Goal: Information Seeking & Learning: Learn about a topic

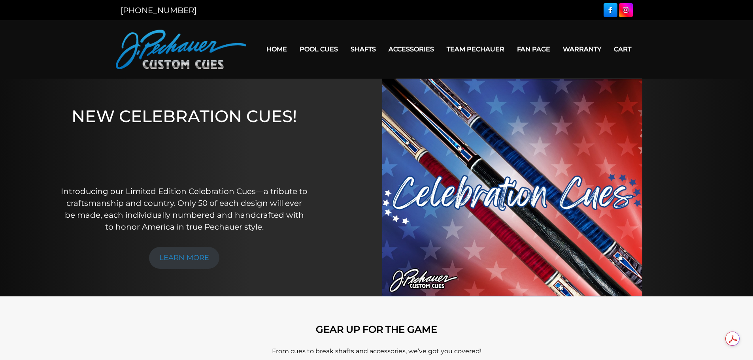
click at [320, 144] on link "Retired Cues" at bounding box center [342, 138] width 97 height 11
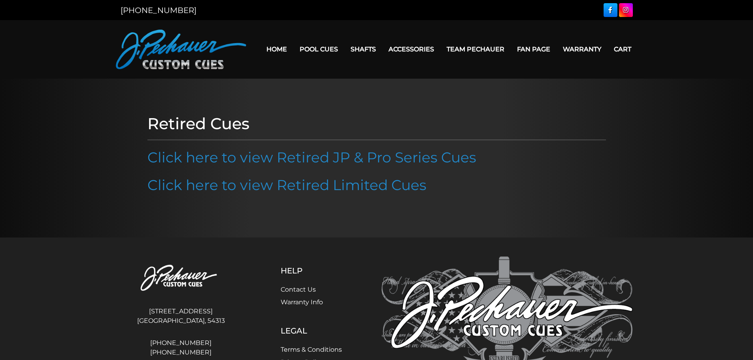
click at [312, 154] on link "Click here to view Retired JP & Pro Series Cues" at bounding box center [311, 157] width 329 height 17
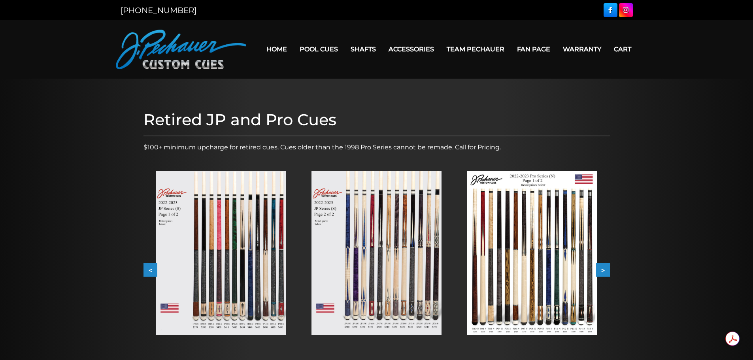
click at [609, 268] on button ">" at bounding box center [603, 270] width 14 height 14
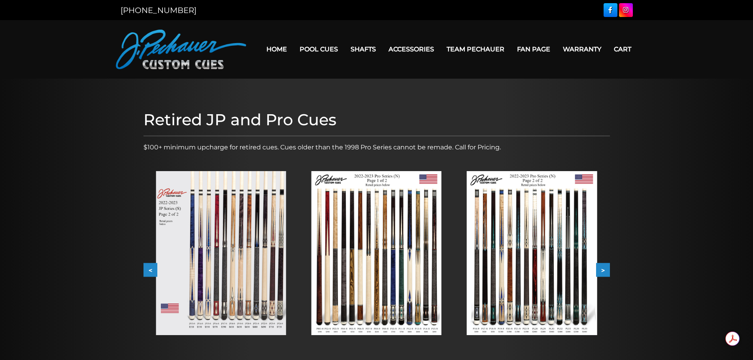
click at [609, 268] on button ">" at bounding box center [603, 270] width 14 height 14
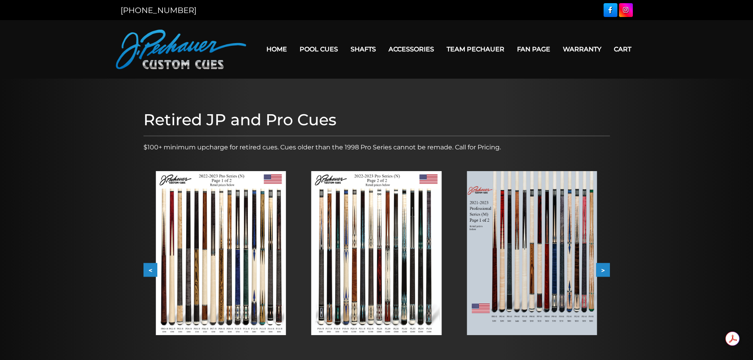
click at [609, 268] on button ">" at bounding box center [603, 270] width 14 height 14
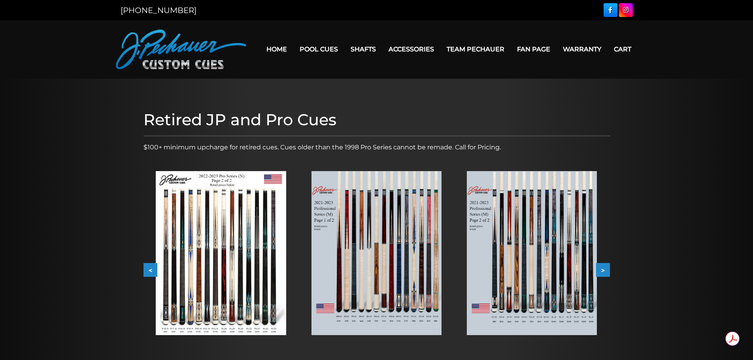
click at [609, 268] on button ">" at bounding box center [603, 270] width 14 height 14
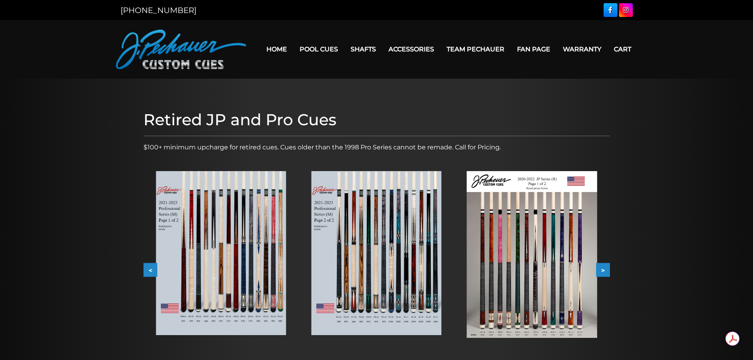
click at [609, 268] on button ">" at bounding box center [603, 270] width 14 height 14
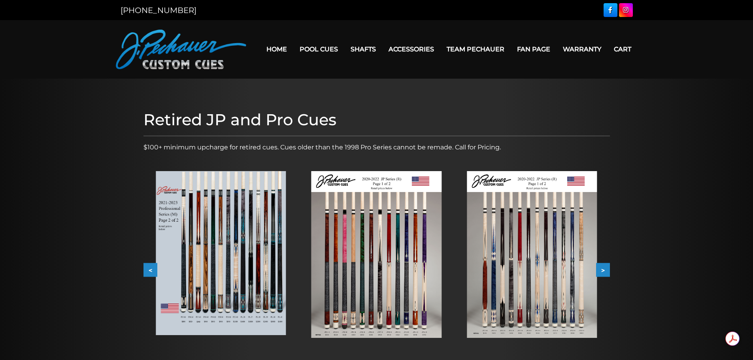
click at [609, 268] on button ">" at bounding box center [603, 270] width 14 height 14
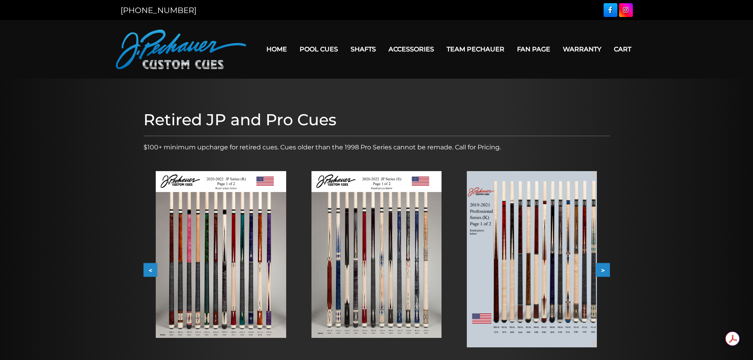
click at [609, 268] on button ">" at bounding box center [603, 270] width 14 height 14
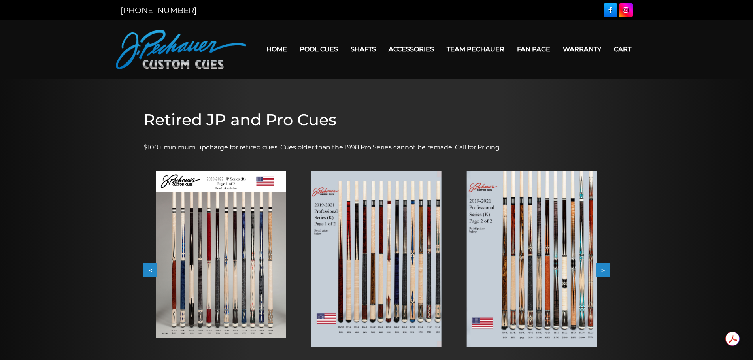
click at [609, 268] on button ">" at bounding box center [603, 270] width 14 height 14
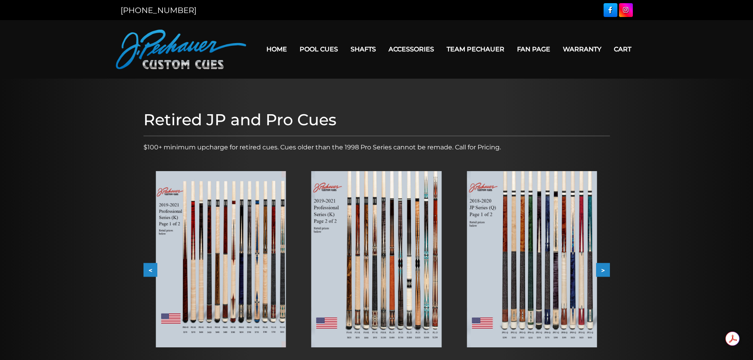
click at [609, 268] on button ">" at bounding box center [603, 270] width 14 height 14
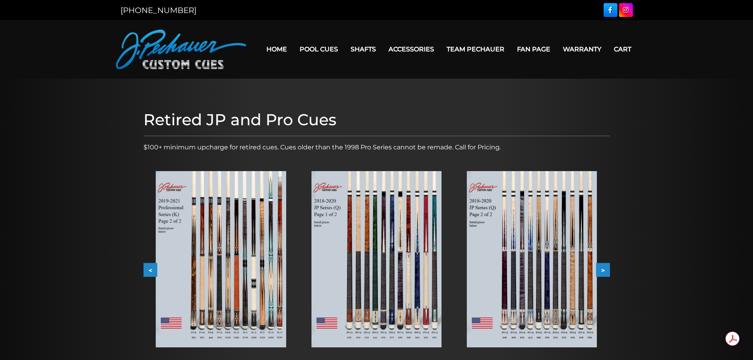
click at [609, 268] on button ">" at bounding box center [603, 270] width 14 height 14
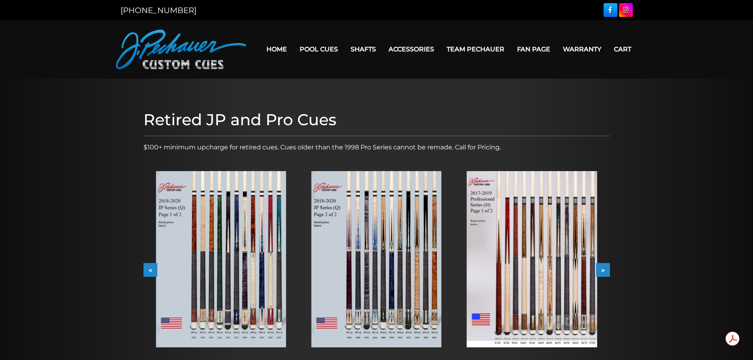
click at [609, 268] on button ">" at bounding box center [603, 270] width 14 height 14
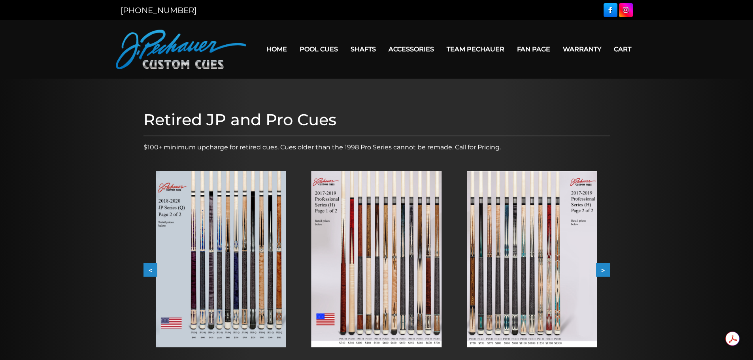
click at [609, 268] on button ">" at bounding box center [603, 270] width 14 height 14
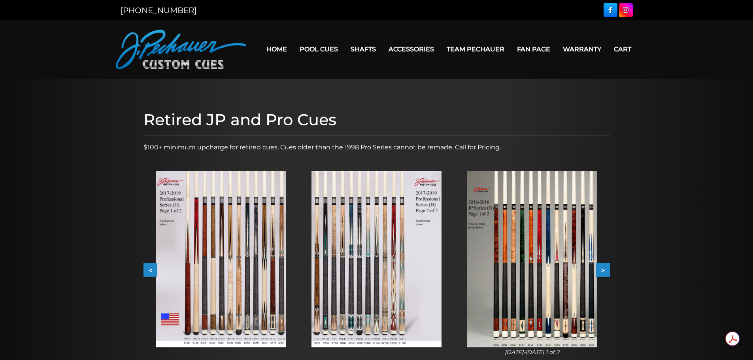
click at [609, 268] on button ">" at bounding box center [603, 270] width 14 height 14
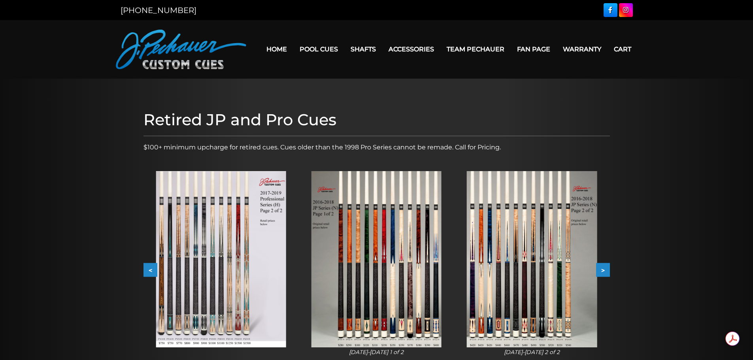
click at [609, 268] on button ">" at bounding box center [603, 270] width 14 height 14
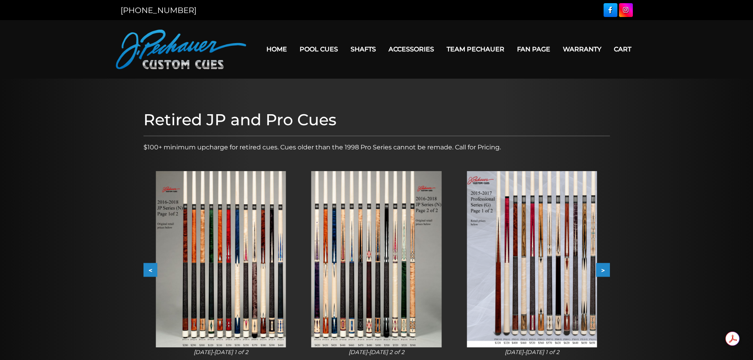
click at [609, 268] on button ">" at bounding box center [603, 270] width 14 height 14
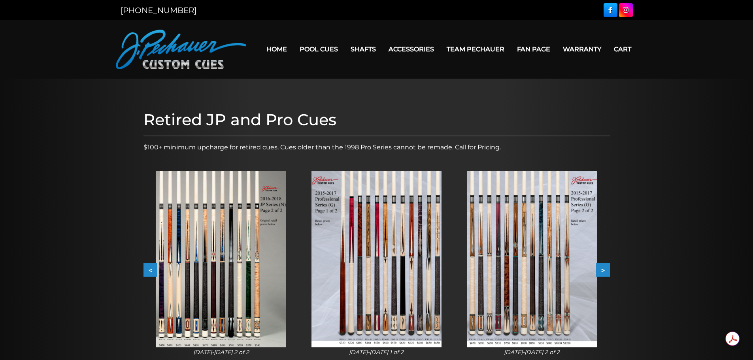
click at [609, 268] on button ">" at bounding box center [603, 270] width 14 height 14
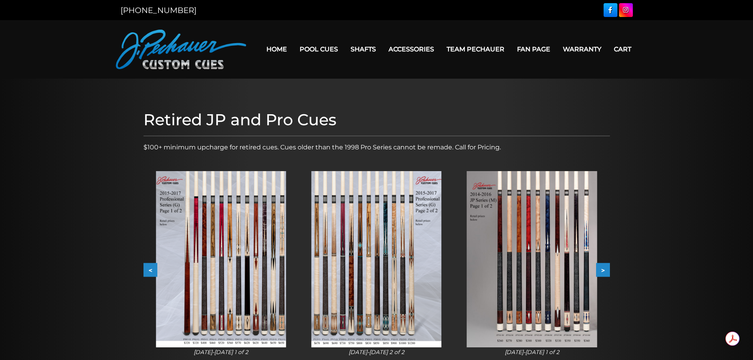
click at [609, 268] on button ">" at bounding box center [603, 270] width 14 height 14
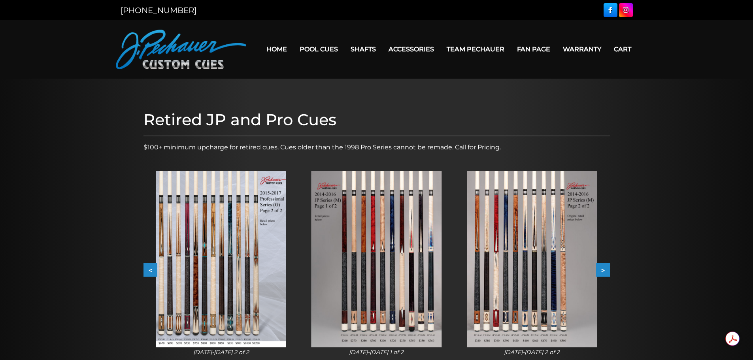
click at [604, 271] on button ">" at bounding box center [603, 270] width 14 height 14
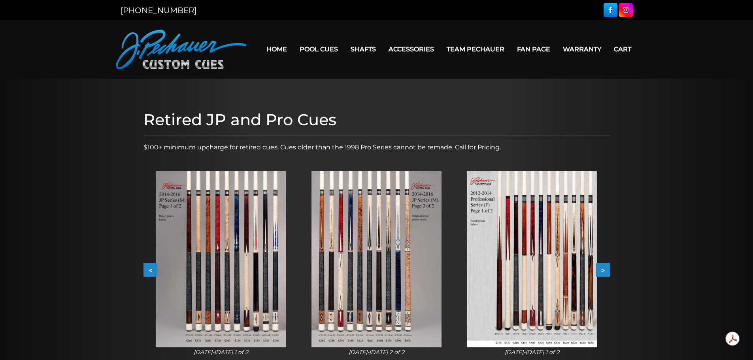
click at [604, 271] on button ">" at bounding box center [603, 270] width 14 height 14
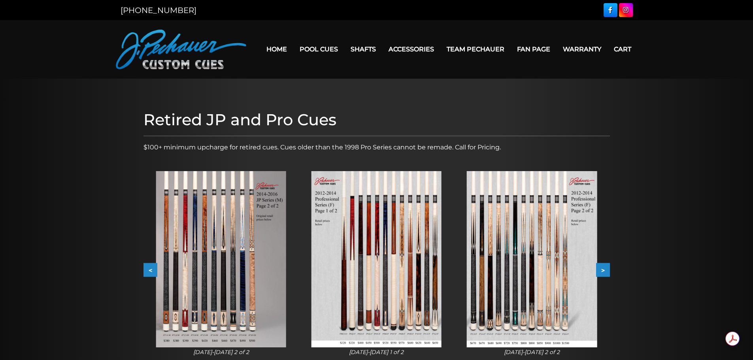
click at [604, 271] on button ">" at bounding box center [603, 270] width 14 height 14
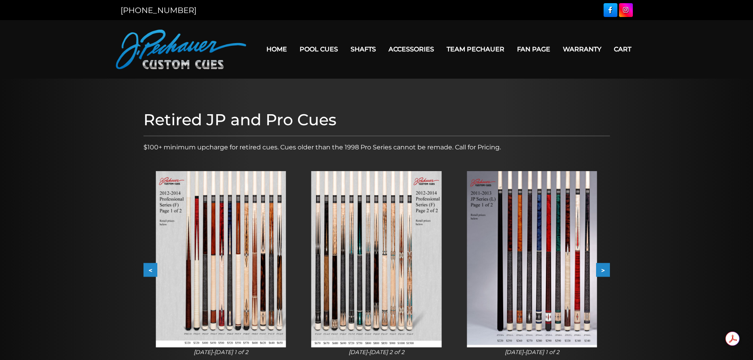
click at [604, 271] on button ">" at bounding box center [603, 270] width 14 height 14
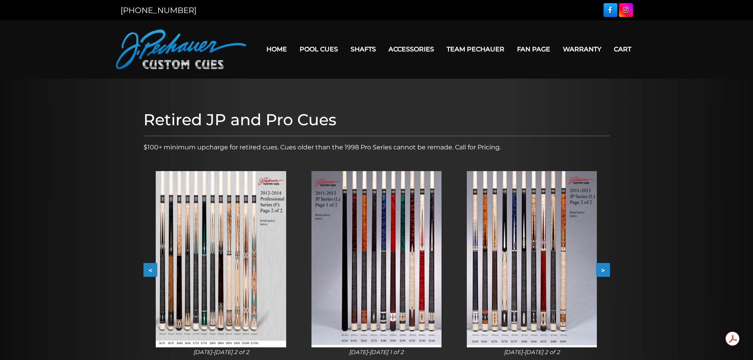
click at [382, 272] on img at bounding box center [376, 259] width 130 height 176
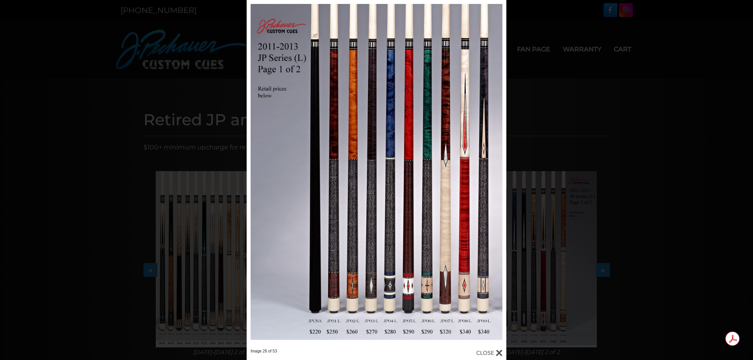
click at [500, 174] on link at bounding box center [447, 174] width 117 height 349
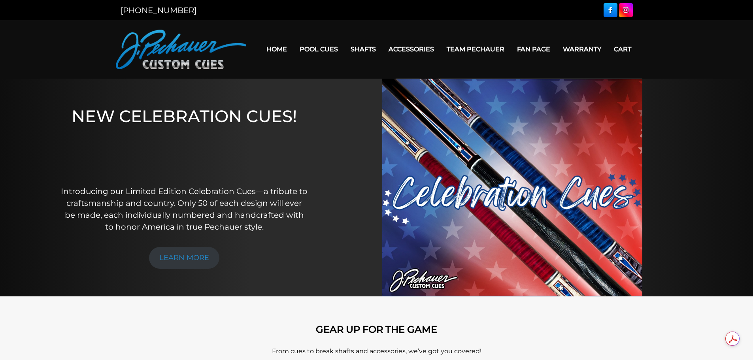
click at [313, 144] on link "Retired Cues" at bounding box center [342, 138] width 97 height 11
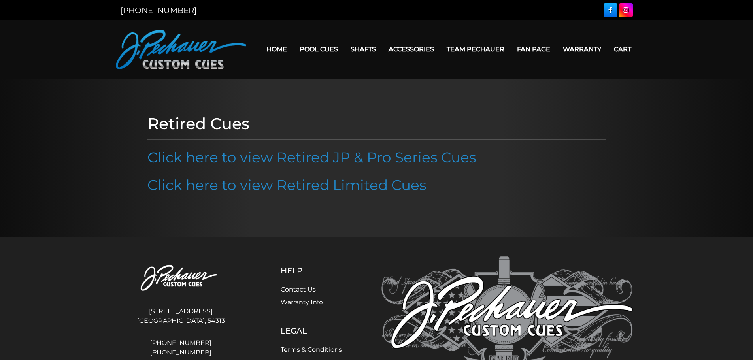
click at [312, 158] on link "Click here to view Retired JP & Pro Series Cues" at bounding box center [311, 157] width 329 height 17
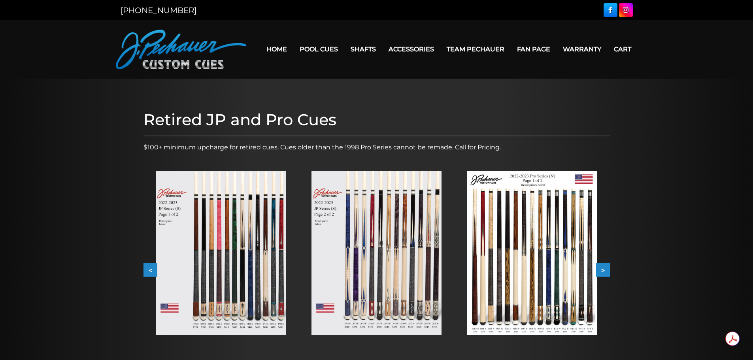
click at [602, 272] on button ">" at bounding box center [603, 270] width 14 height 14
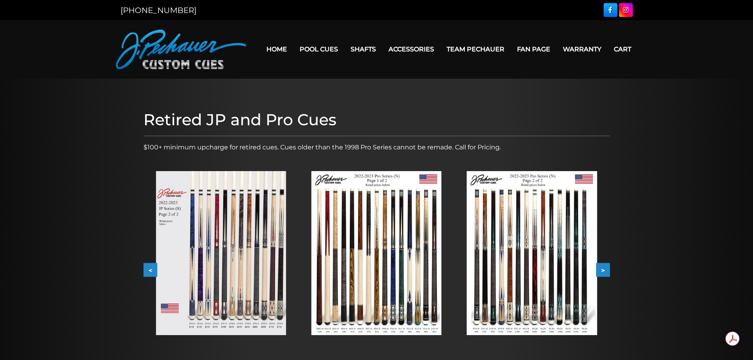
click at [602, 272] on button ">" at bounding box center [603, 270] width 14 height 14
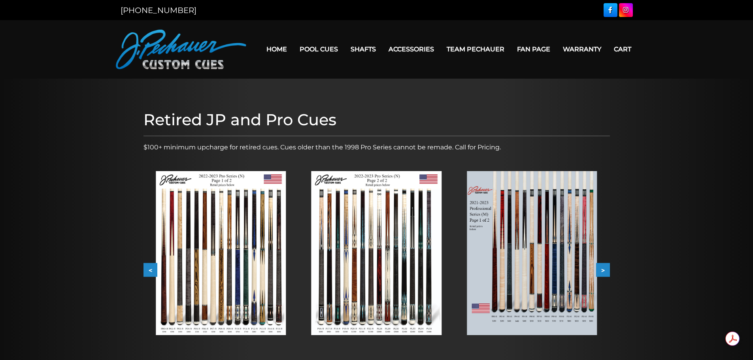
click at [602, 272] on button ">" at bounding box center [603, 270] width 14 height 14
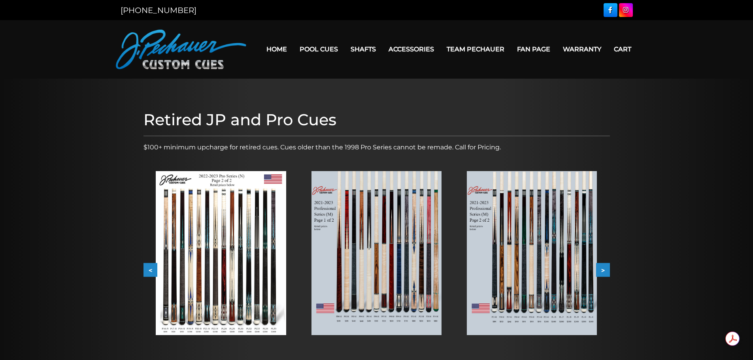
click at [602, 272] on button ">" at bounding box center [603, 270] width 14 height 14
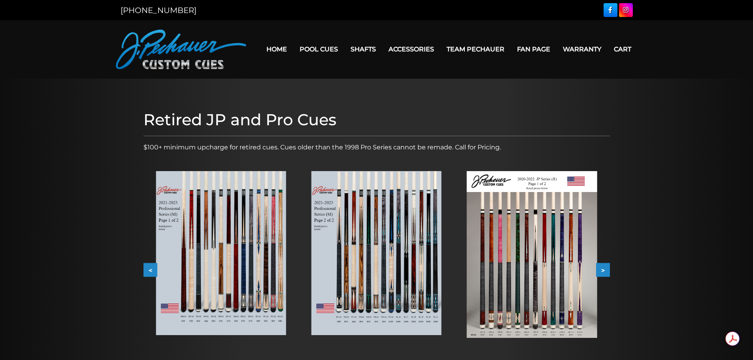
click at [602, 272] on button ">" at bounding box center [603, 270] width 14 height 14
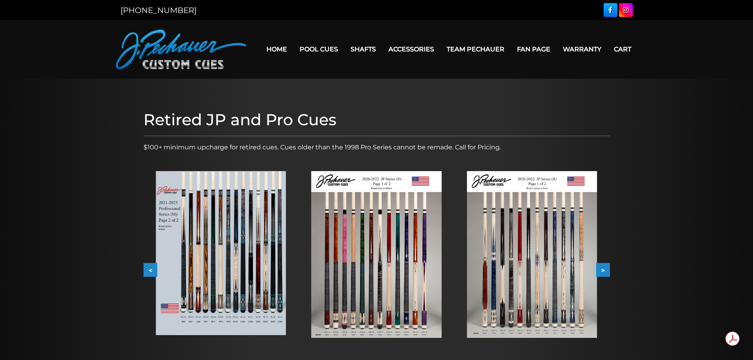
click at [602, 272] on button ">" at bounding box center [603, 270] width 14 height 14
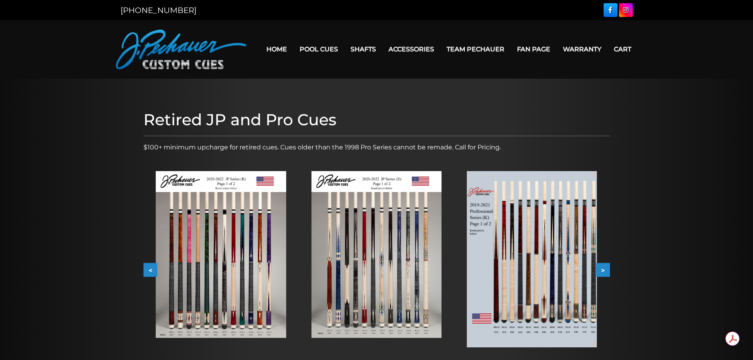
click at [602, 272] on button ">" at bounding box center [603, 270] width 14 height 14
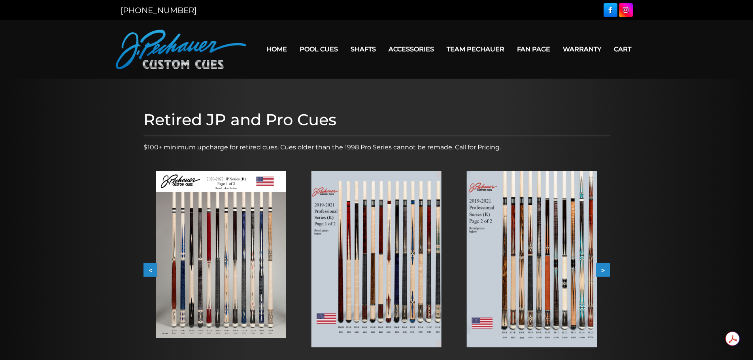
click at [602, 272] on button ">" at bounding box center [603, 270] width 14 height 14
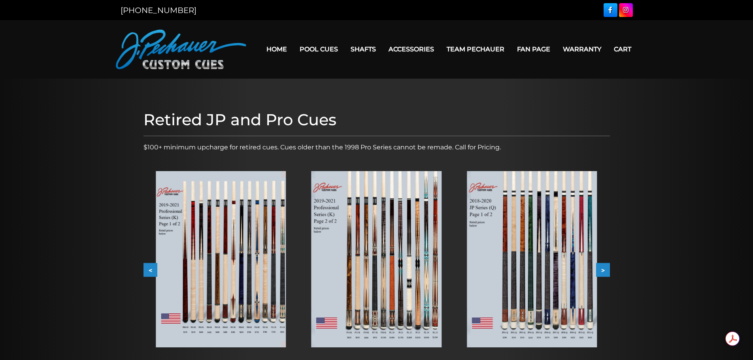
click at [602, 272] on button ">" at bounding box center [603, 270] width 14 height 14
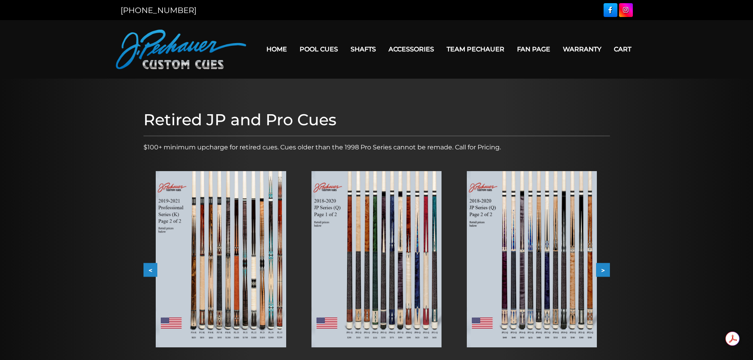
click at [602, 272] on button ">" at bounding box center [603, 270] width 14 height 14
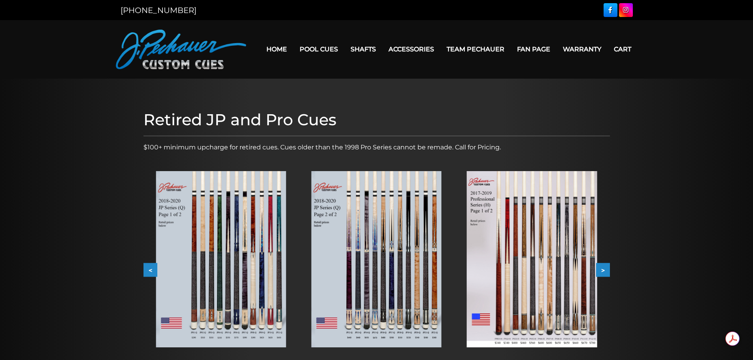
click at [602, 272] on button ">" at bounding box center [603, 270] width 14 height 14
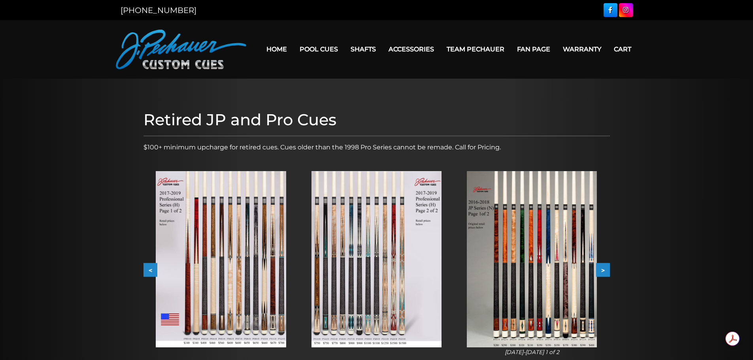
click at [602, 272] on button ">" at bounding box center [603, 270] width 14 height 14
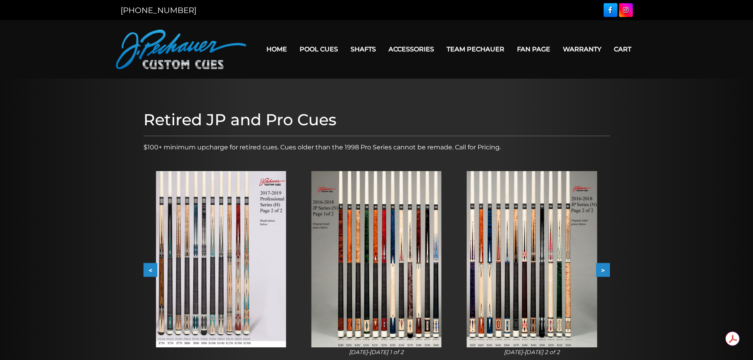
click at [602, 272] on button ">" at bounding box center [603, 270] width 14 height 14
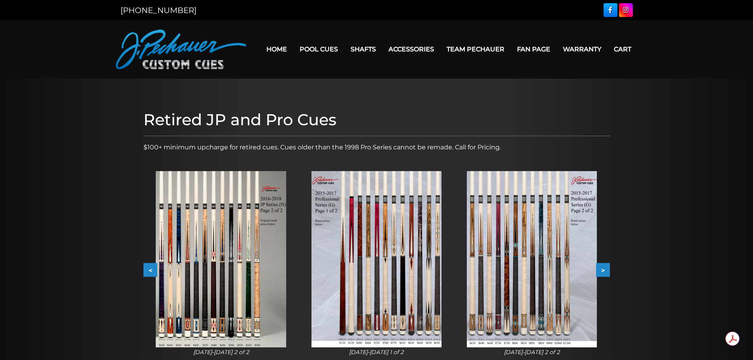
click at [602, 272] on button ">" at bounding box center [603, 270] width 14 height 14
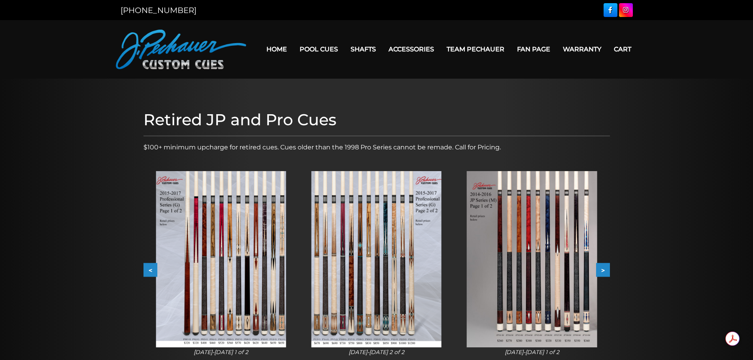
click at [602, 272] on button ">" at bounding box center [603, 270] width 14 height 14
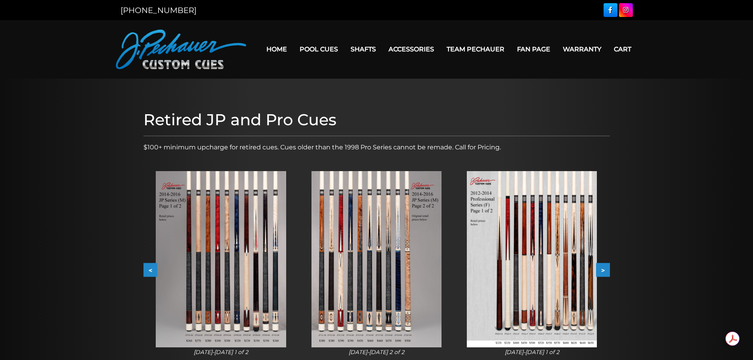
click at [602, 272] on button ">" at bounding box center [603, 270] width 14 height 14
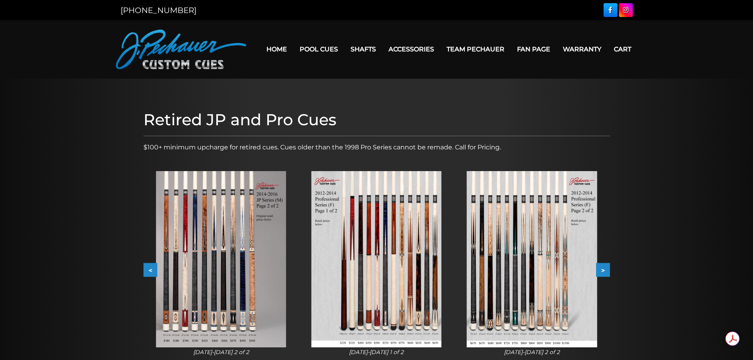
click at [602, 272] on button ">" at bounding box center [603, 270] width 14 height 14
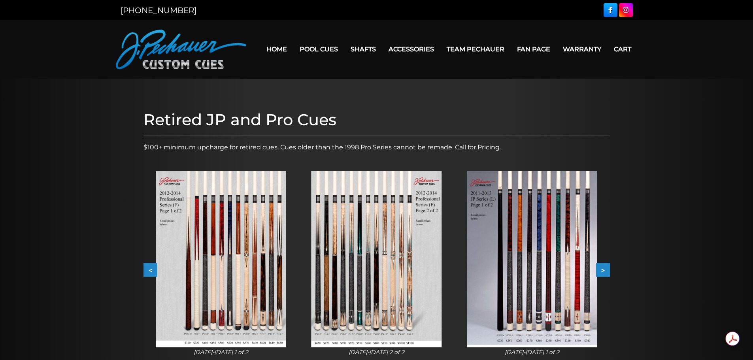
click at [602, 272] on button ">" at bounding box center [603, 270] width 14 height 14
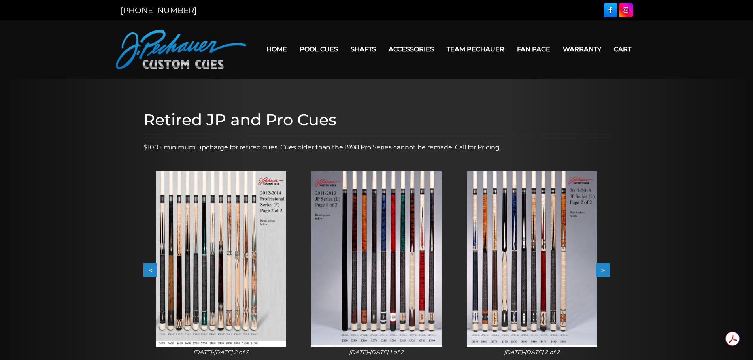
click at [602, 272] on button ">" at bounding box center [603, 270] width 14 height 14
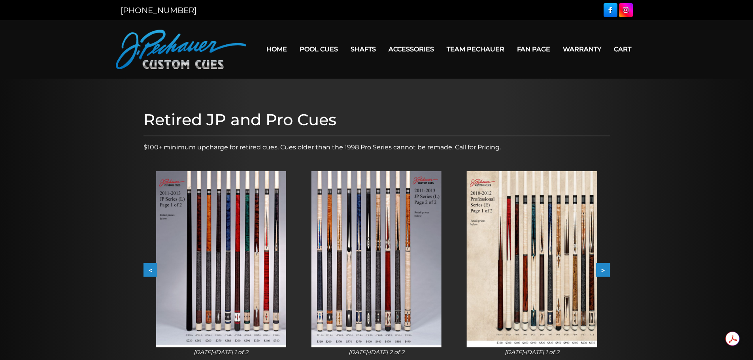
click at [151, 270] on button "<" at bounding box center [150, 270] width 14 height 14
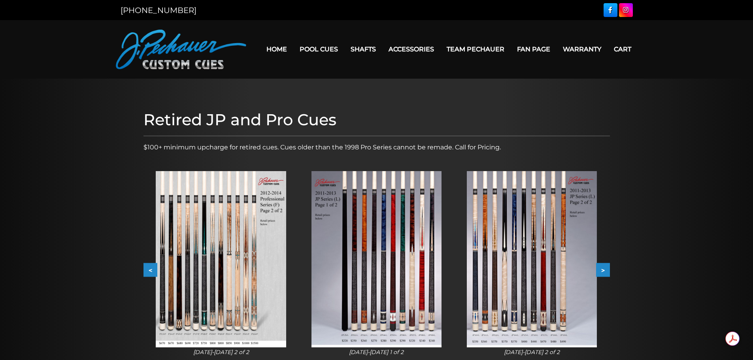
click at [151, 270] on button "<" at bounding box center [150, 270] width 14 height 14
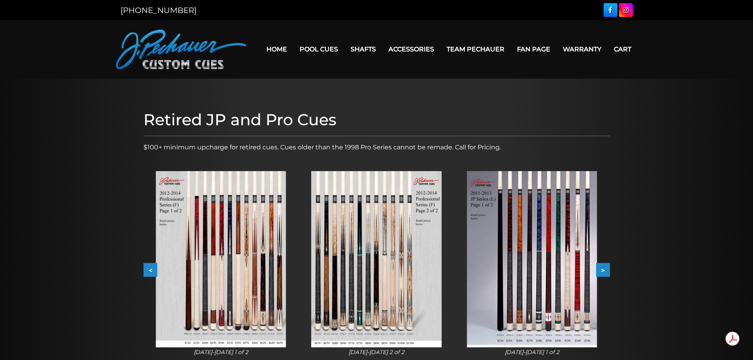
click at [151, 270] on button "<" at bounding box center [150, 270] width 14 height 14
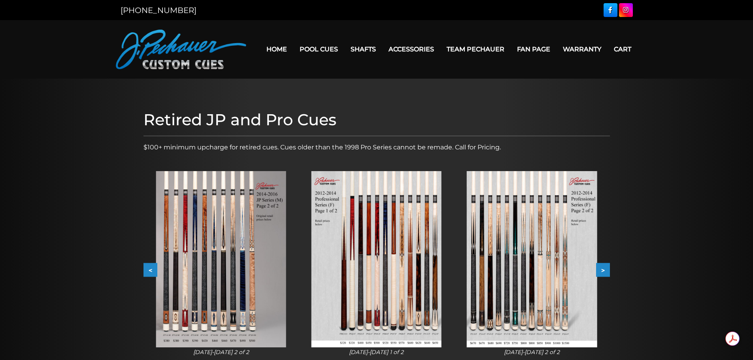
click at [151, 270] on button "<" at bounding box center [150, 270] width 14 height 14
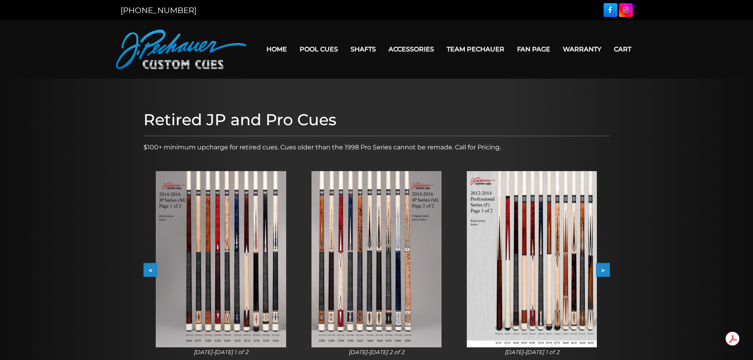
click at [151, 270] on button "<" at bounding box center [150, 270] width 14 height 14
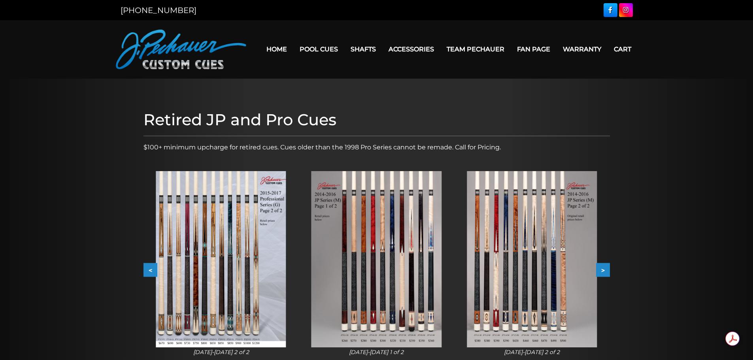
click at [233, 202] on img at bounding box center [221, 259] width 130 height 176
